Goal: Navigation & Orientation: Find specific page/section

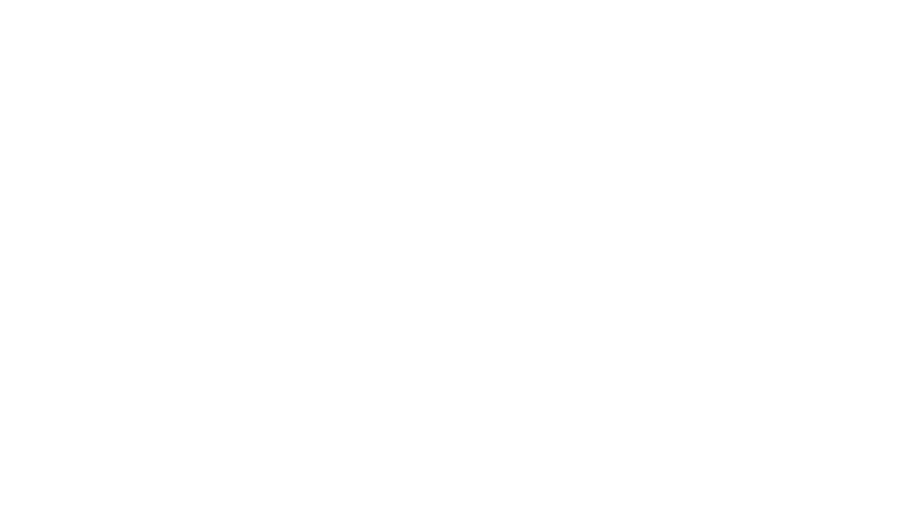
click at [657, 0] on html "By opting in, you ensure access to all the features and benefits that rely on t…" at bounding box center [454, 0] width 909 height 0
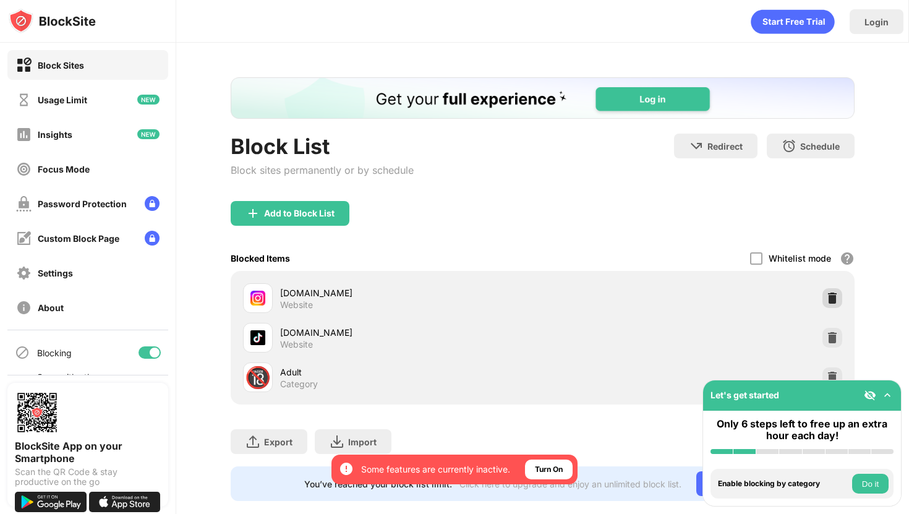
click at [833, 292] on img at bounding box center [832, 298] width 12 height 12
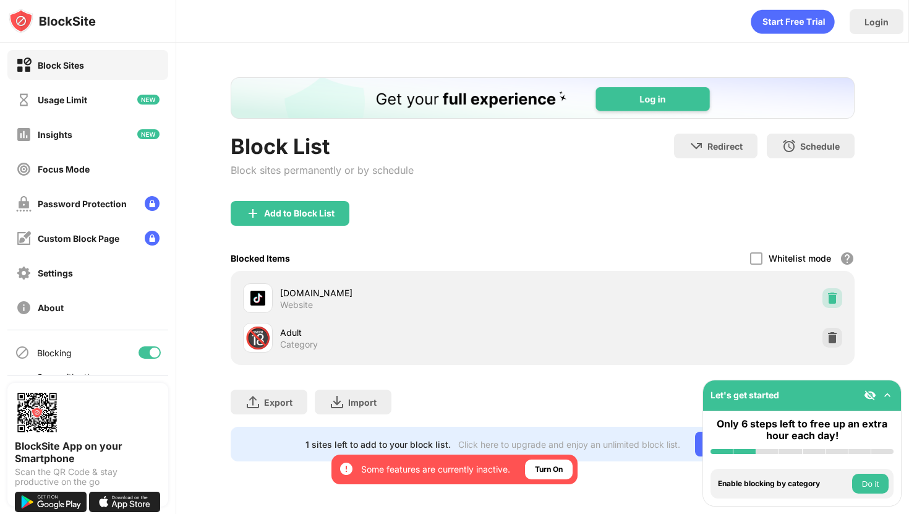
click at [833, 292] on img at bounding box center [832, 298] width 12 height 12
